Goal: Task Accomplishment & Management: Use online tool/utility

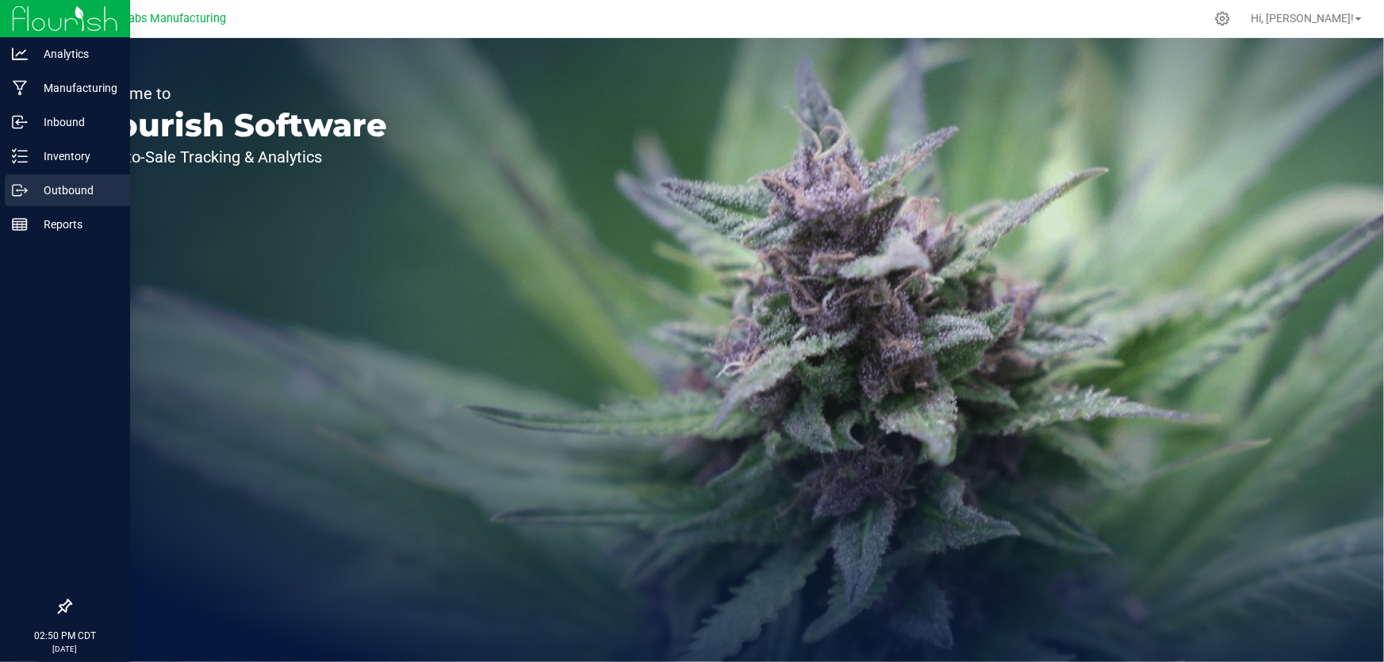
click at [71, 190] on p "Outbound" at bounding box center [75, 190] width 95 height 19
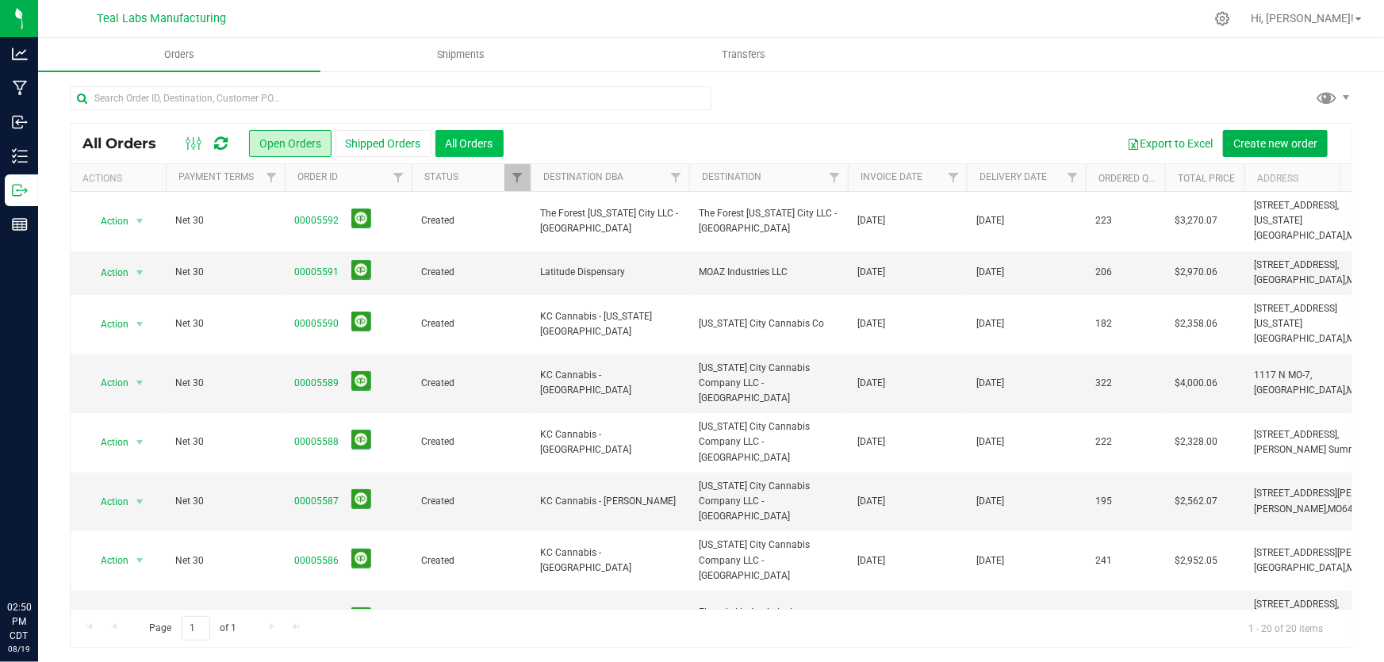
click at [468, 152] on button "All Orders" at bounding box center [469, 143] width 68 height 27
click at [197, 148] on icon at bounding box center [194, 143] width 17 height 19
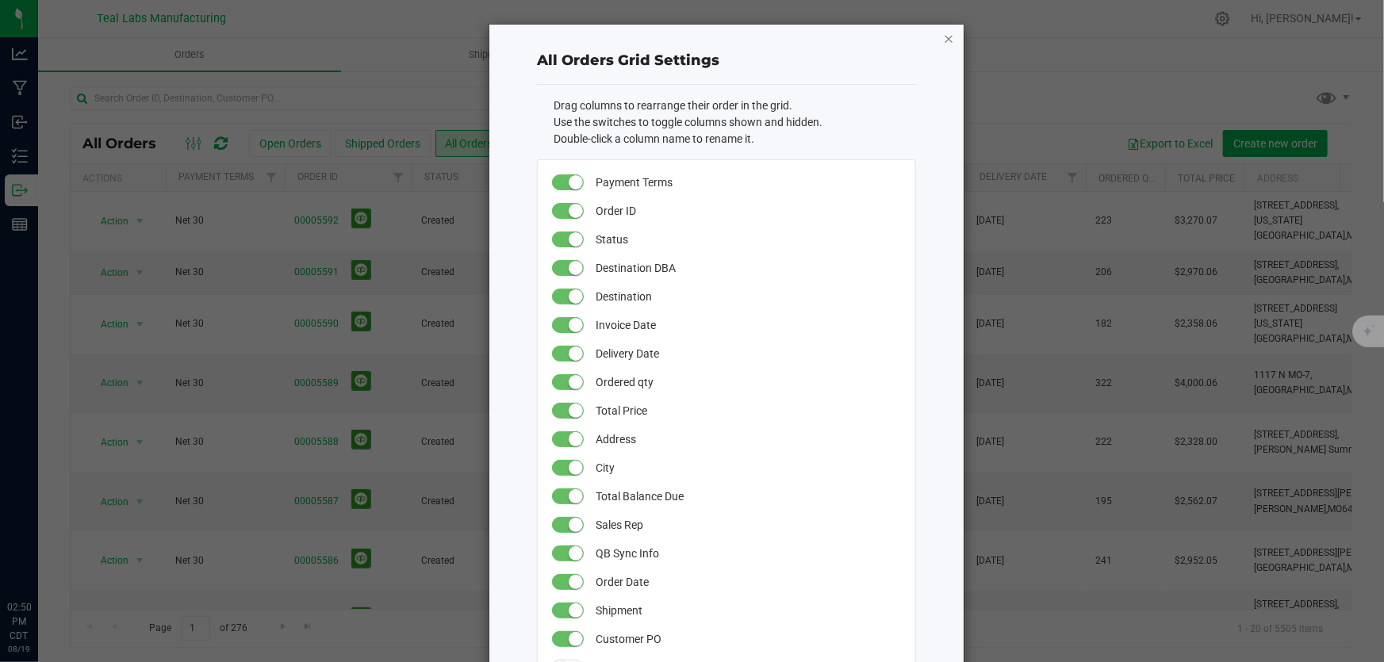
click at [944, 42] on icon "button" at bounding box center [948, 38] width 11 height 19
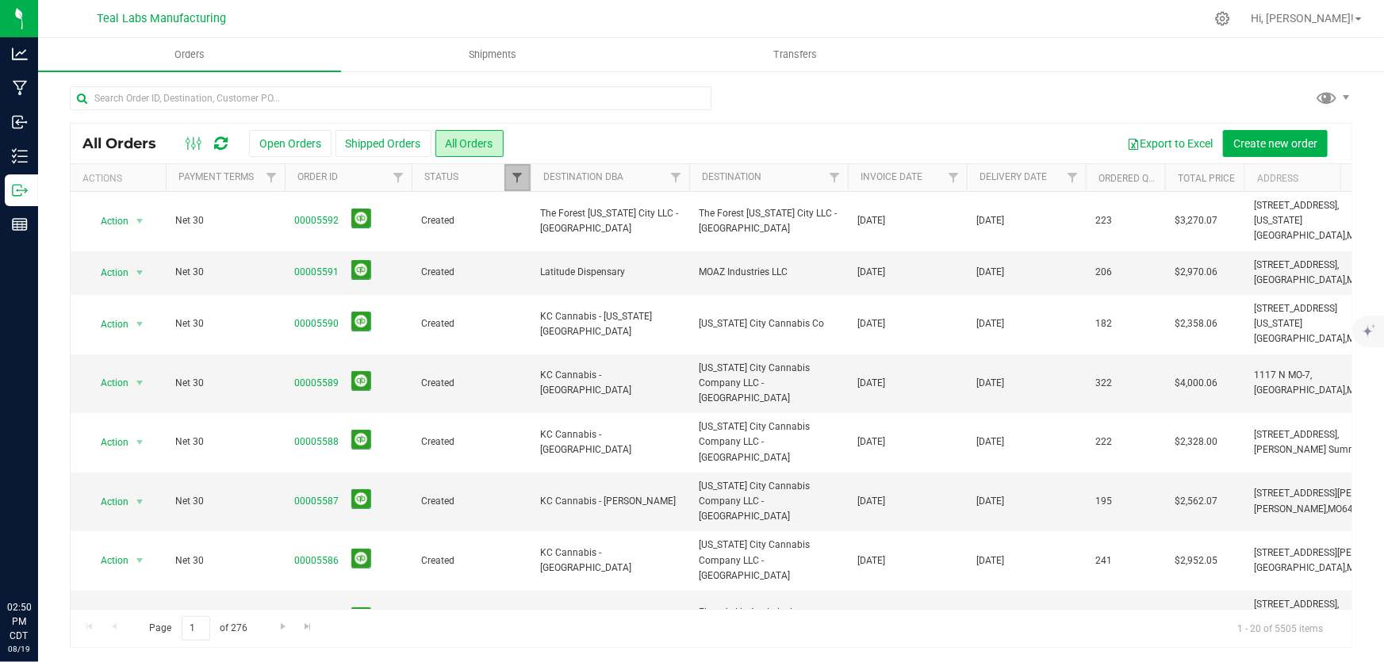
click at [515, 172] on span "Filter" at bounding box center [517, 177] width 13 height 13
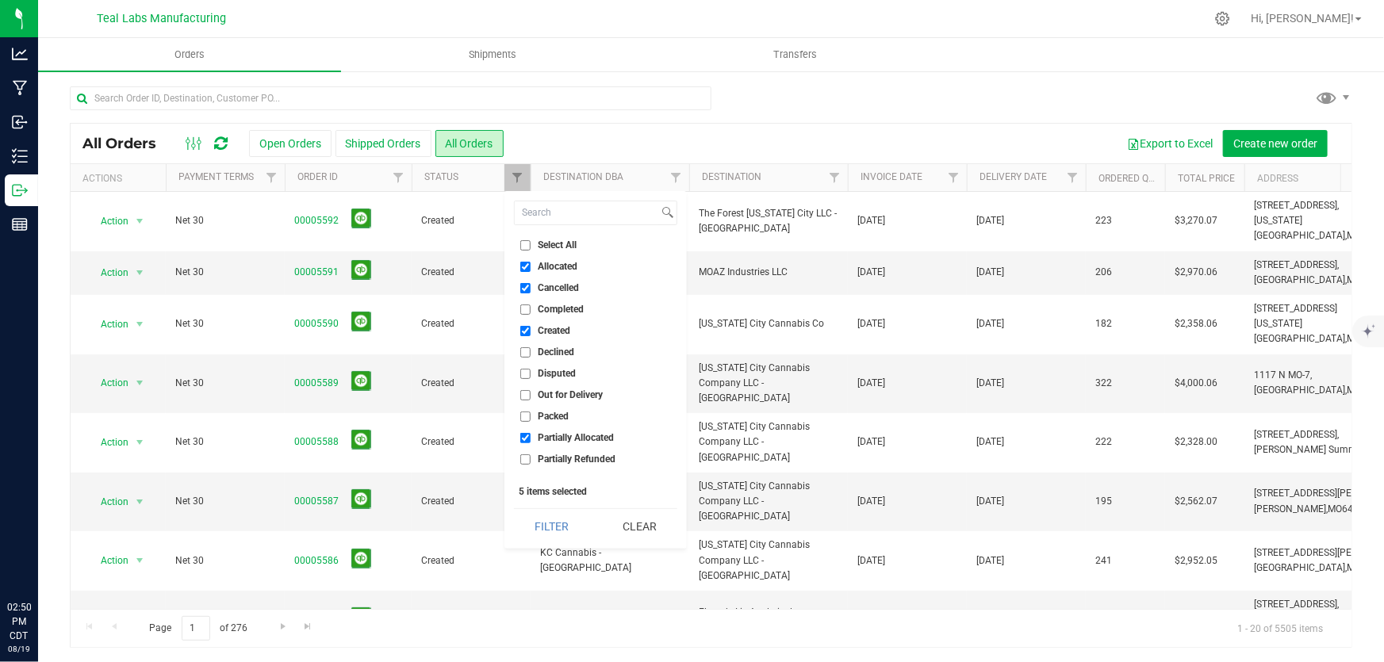
click at [596, 148] on div "Export to Excel Create new order" at bounding box center [922, 143] width 836 height 27
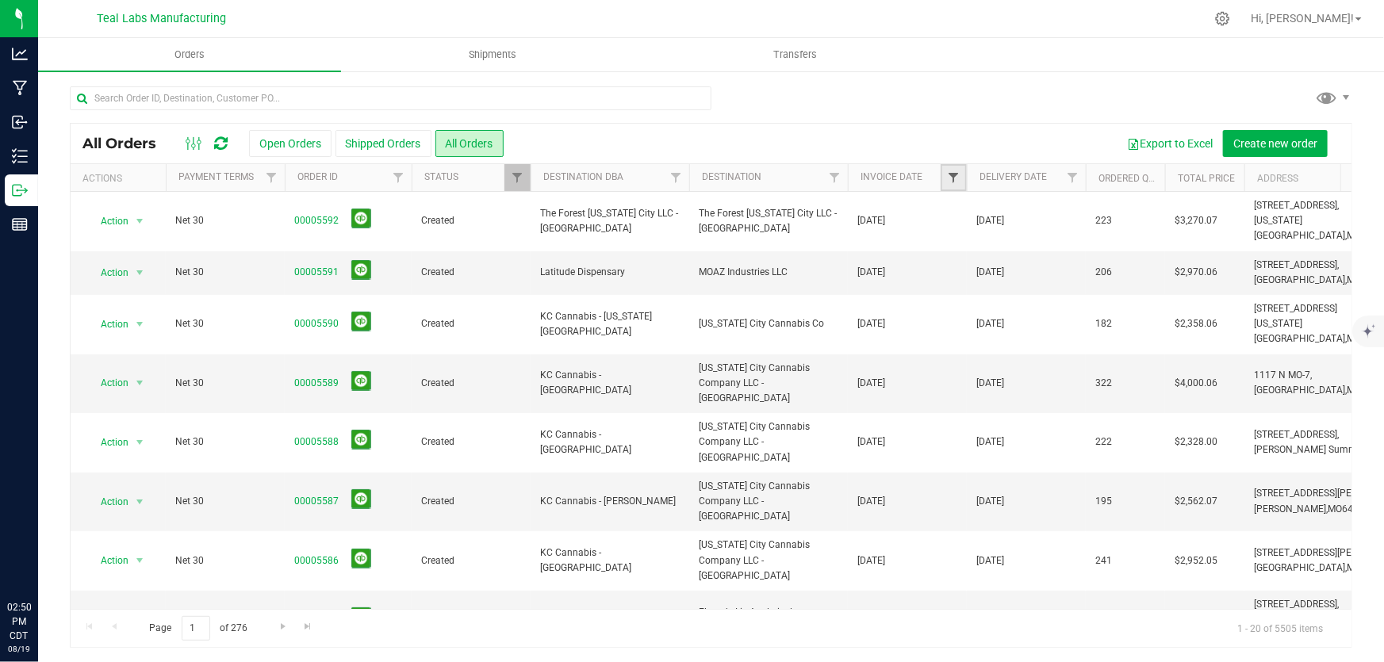
click at [952, 174] on span "Filter" at bounding box center [953, 177] width 13 height 13
click at [865, 175] on link "Invoice Date" at bounding box center [891, 176] width 62 height 11
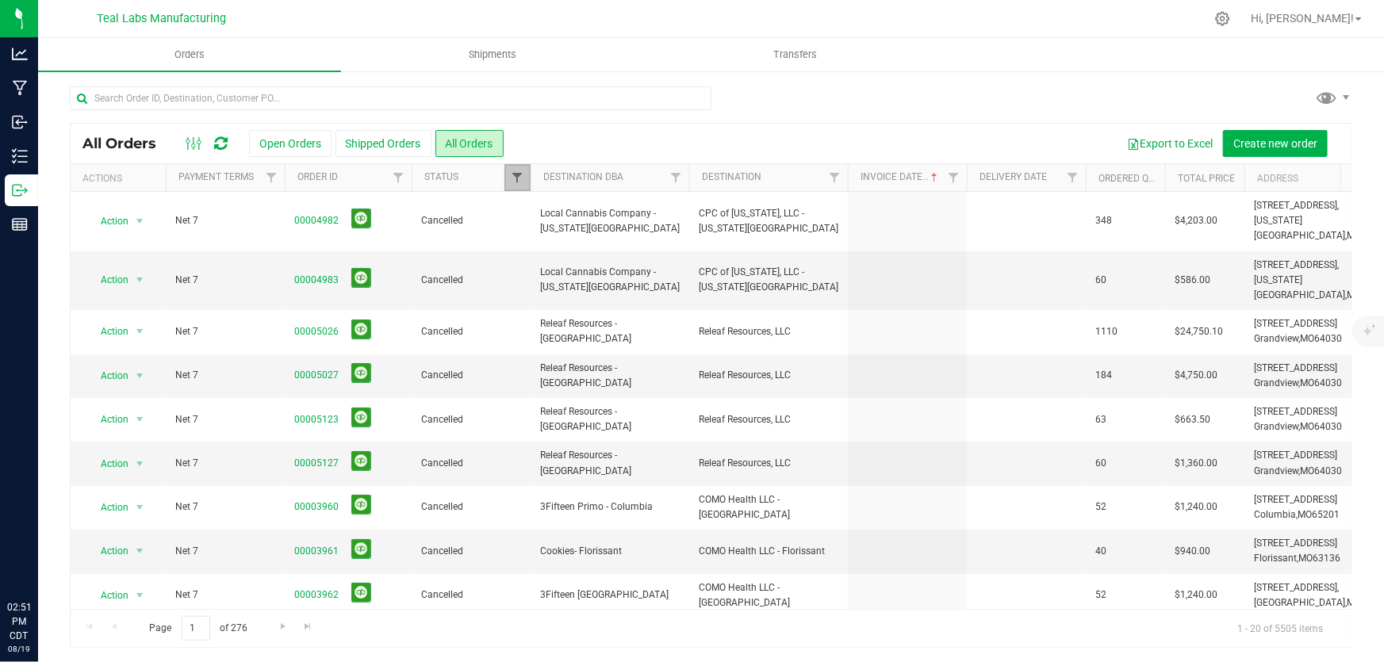
click at [518, 175] on span "Filter" at bounding box center [517, 177] width 13 height 13
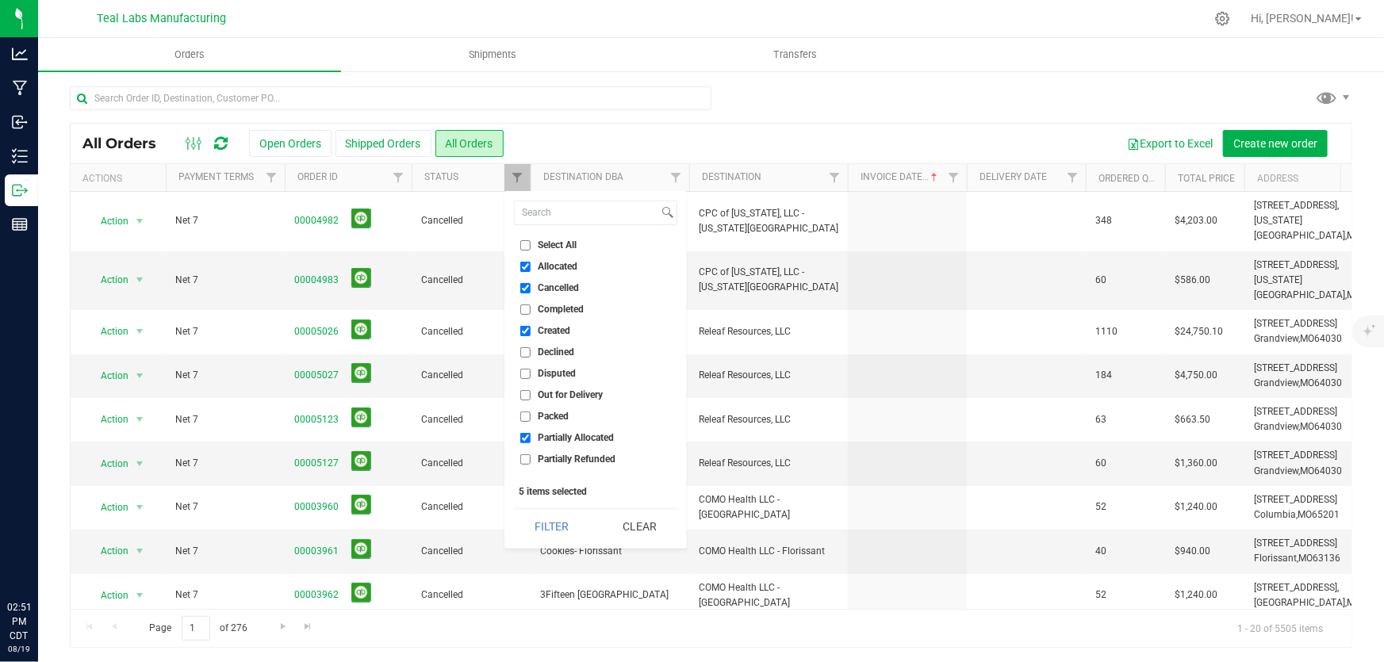
click at [523, 285] on input "Cancelled" at bounding box center [525, 288] width 10 height 10
checkbox input "false"
click at [561, 526] on button "Filter" at bounding box center [552, 526] width 76 height 35
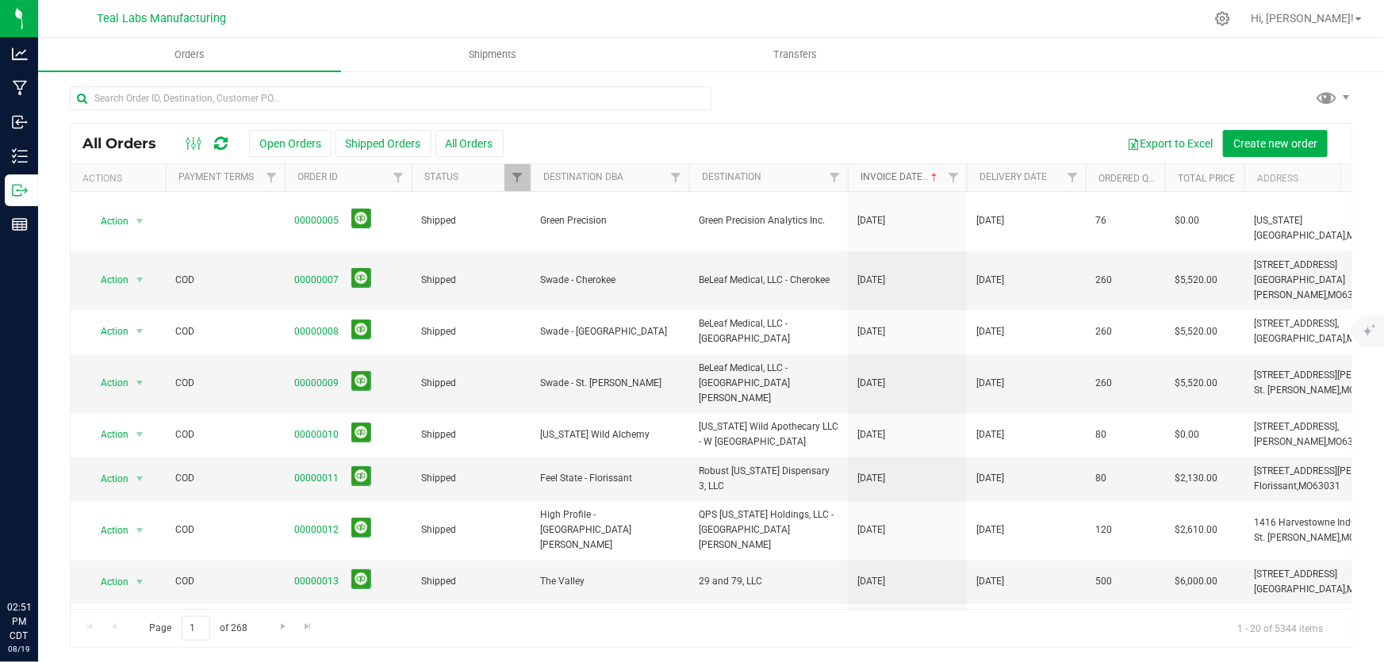
click at [935, 181] on span at bounding box center [934, 177] width 13 height 13
